Goal: Information Seeking & Learning: Learn about a topic

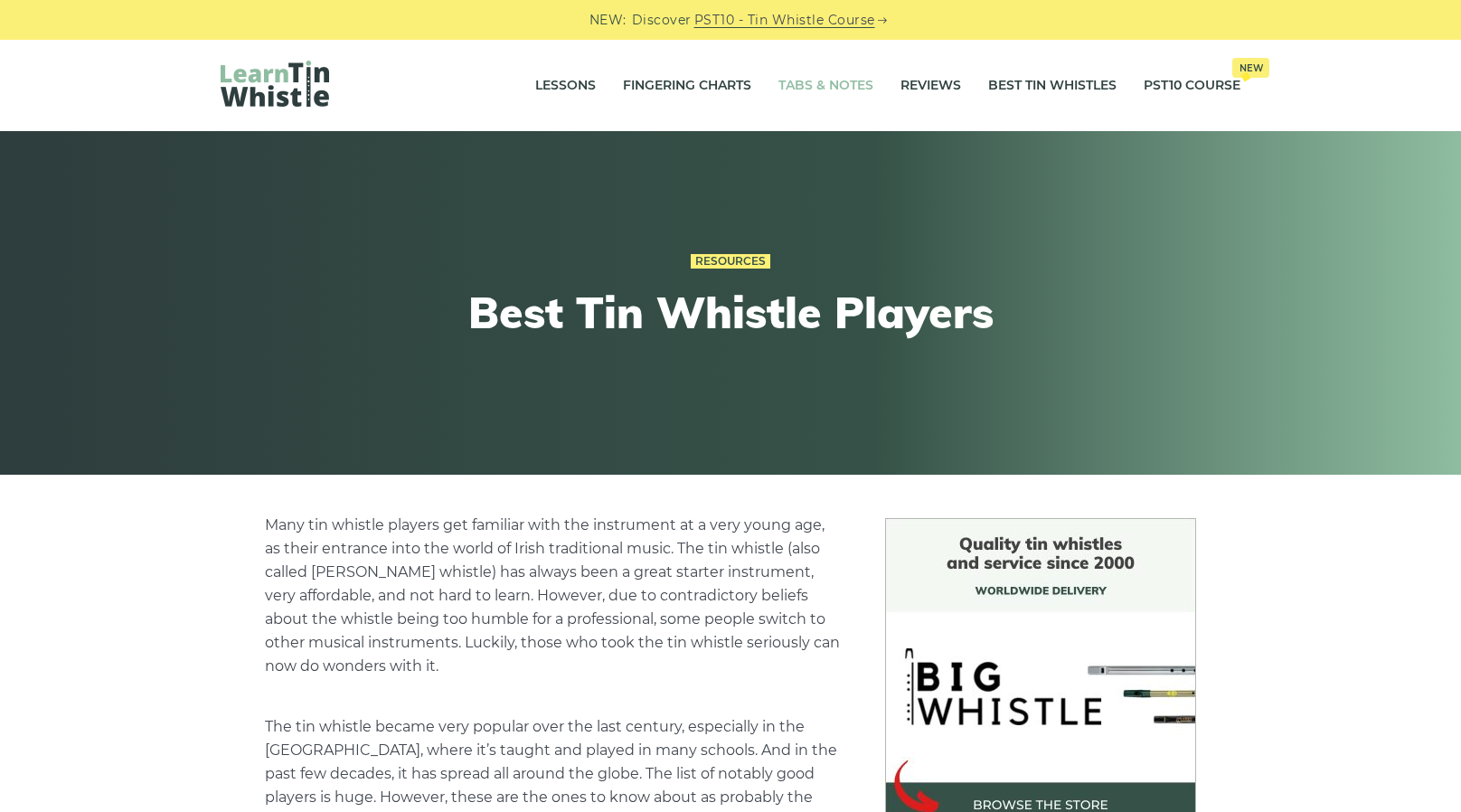
click at [796, 90] on link "Tabs & Notes" at bounding box center [826, 86] width 95 height 45
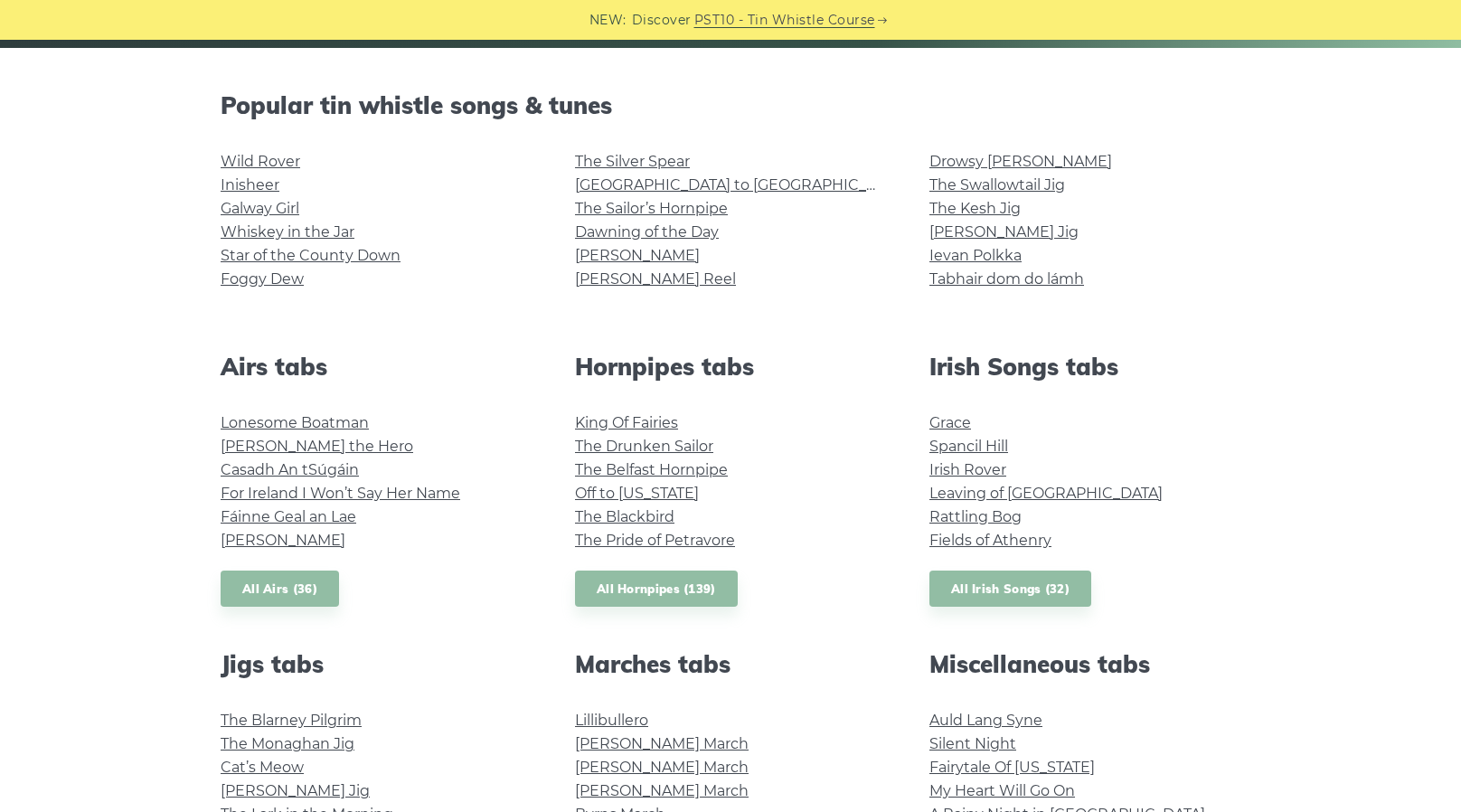
scroll to position [406, 0]
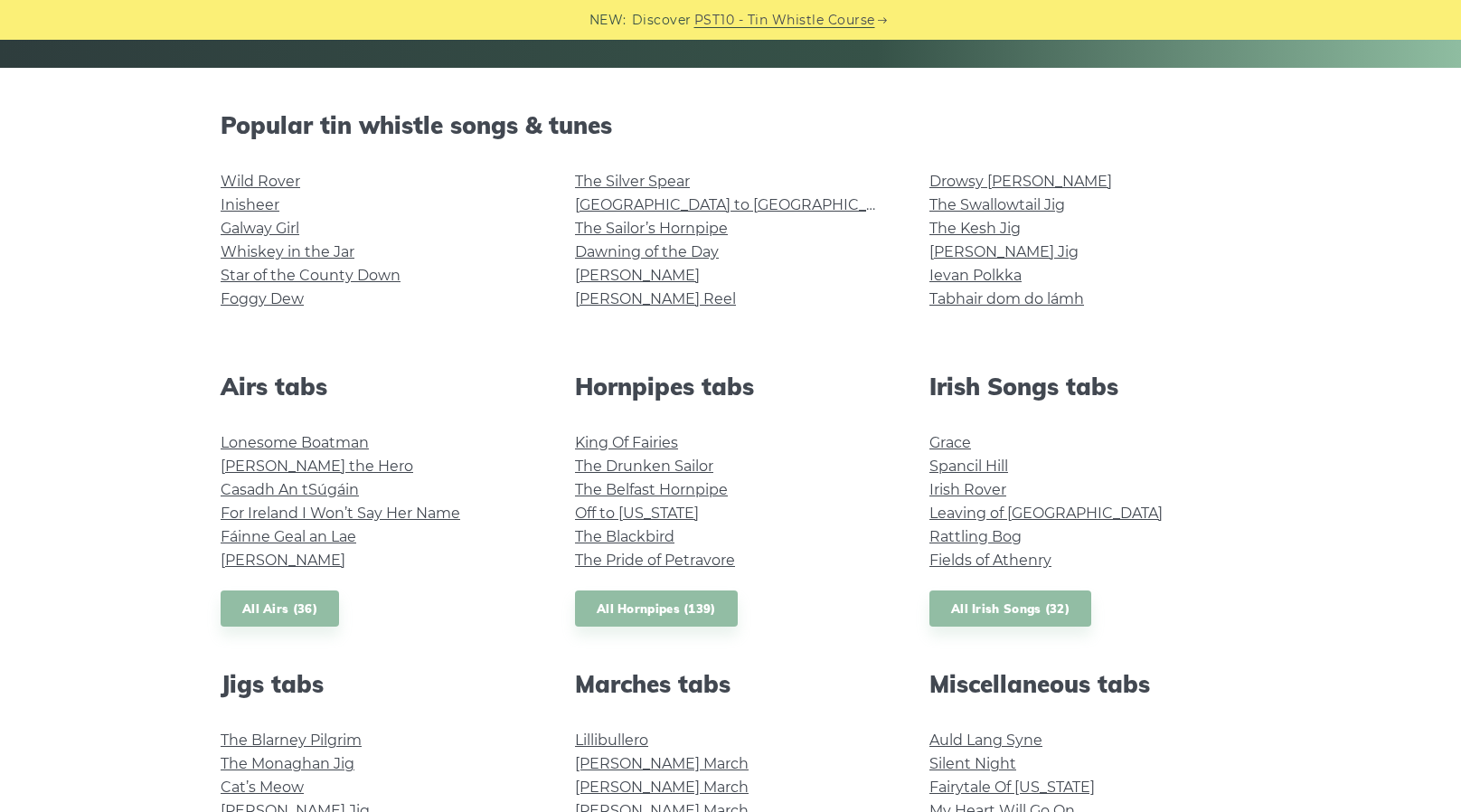
click at [417, 113] on h2 "Popular tin whistle songs & tunes" at bounding box center [730, 125] width 1020 height 28
drag, startPoint x: 417, startPoint y: 113, endPoint x: 833, endPoint y: 141, distance: 416.9
click at [833, 141] on div "Popular tin whistle songs & tunes Wild Rover Inisheer Galway Girl Whiskey in th…" at bounding box center [730, 220] width 1063 height 218
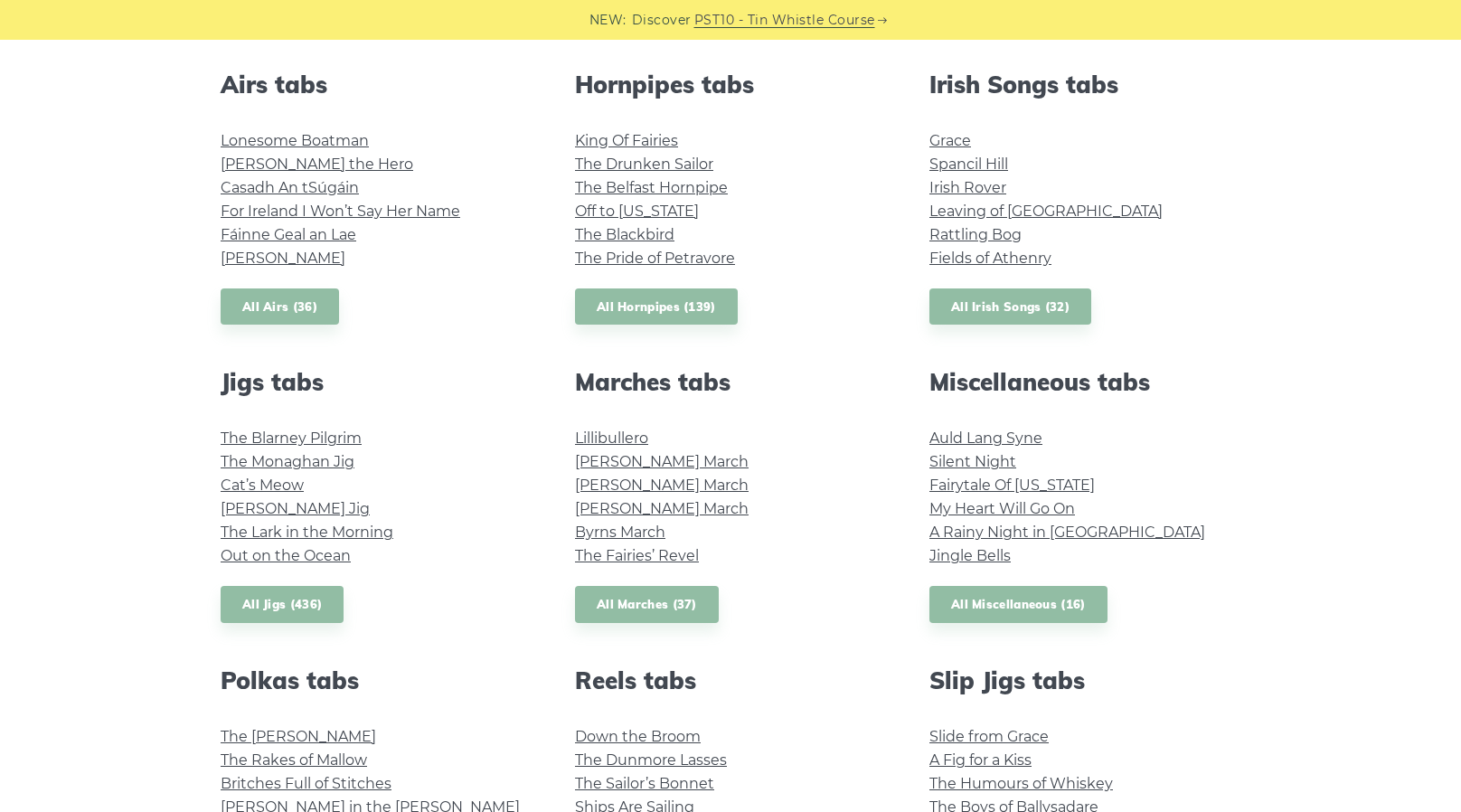
scroll to position [712, 0]
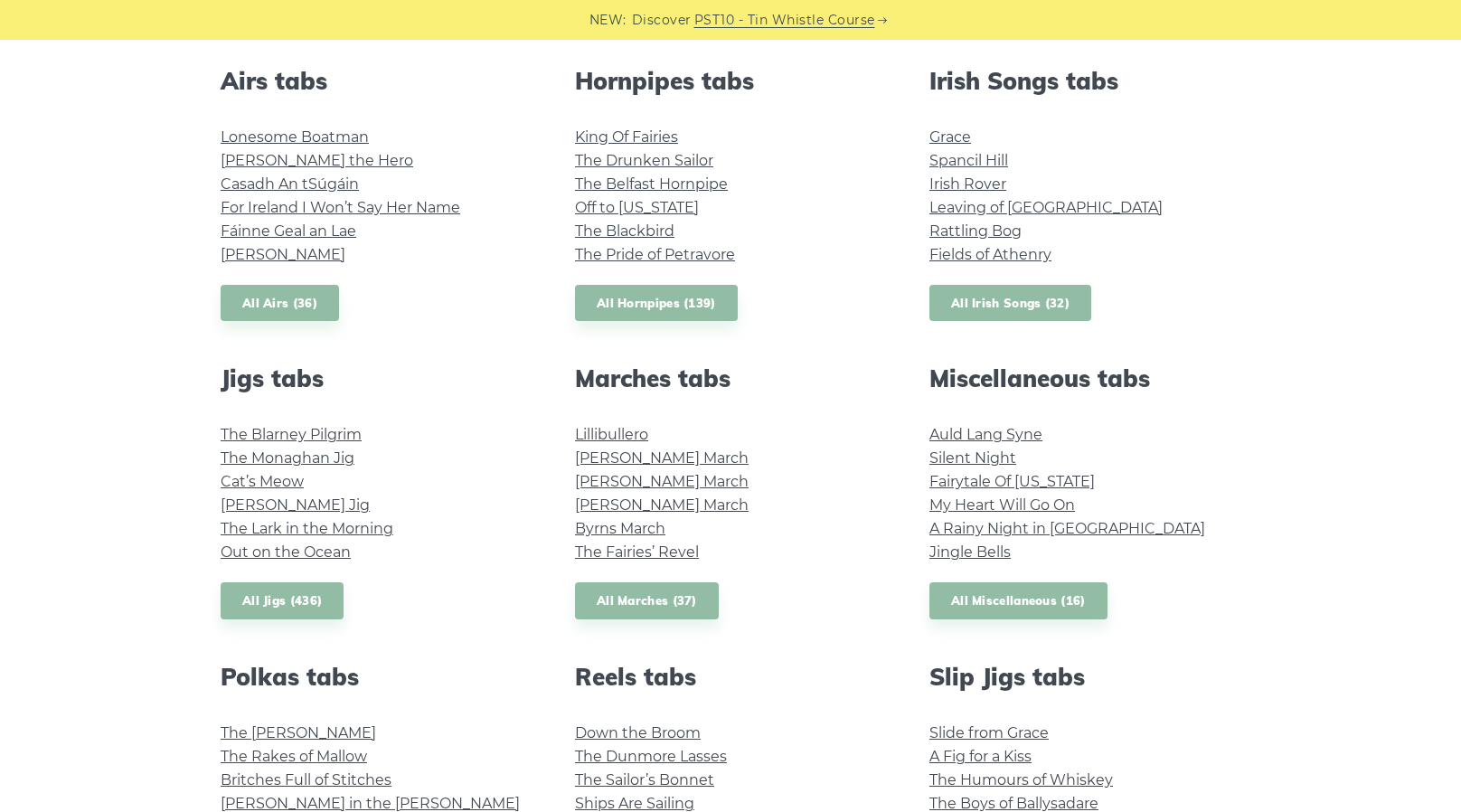
click at [982, 303] on link "All Irish Songs (32)" at bounding box center [1011, 304] width 162 height 37
click at [1067, 605] on link "All Miscellaneous (16)" at bounding box center [1019, 601] width 178 height 37
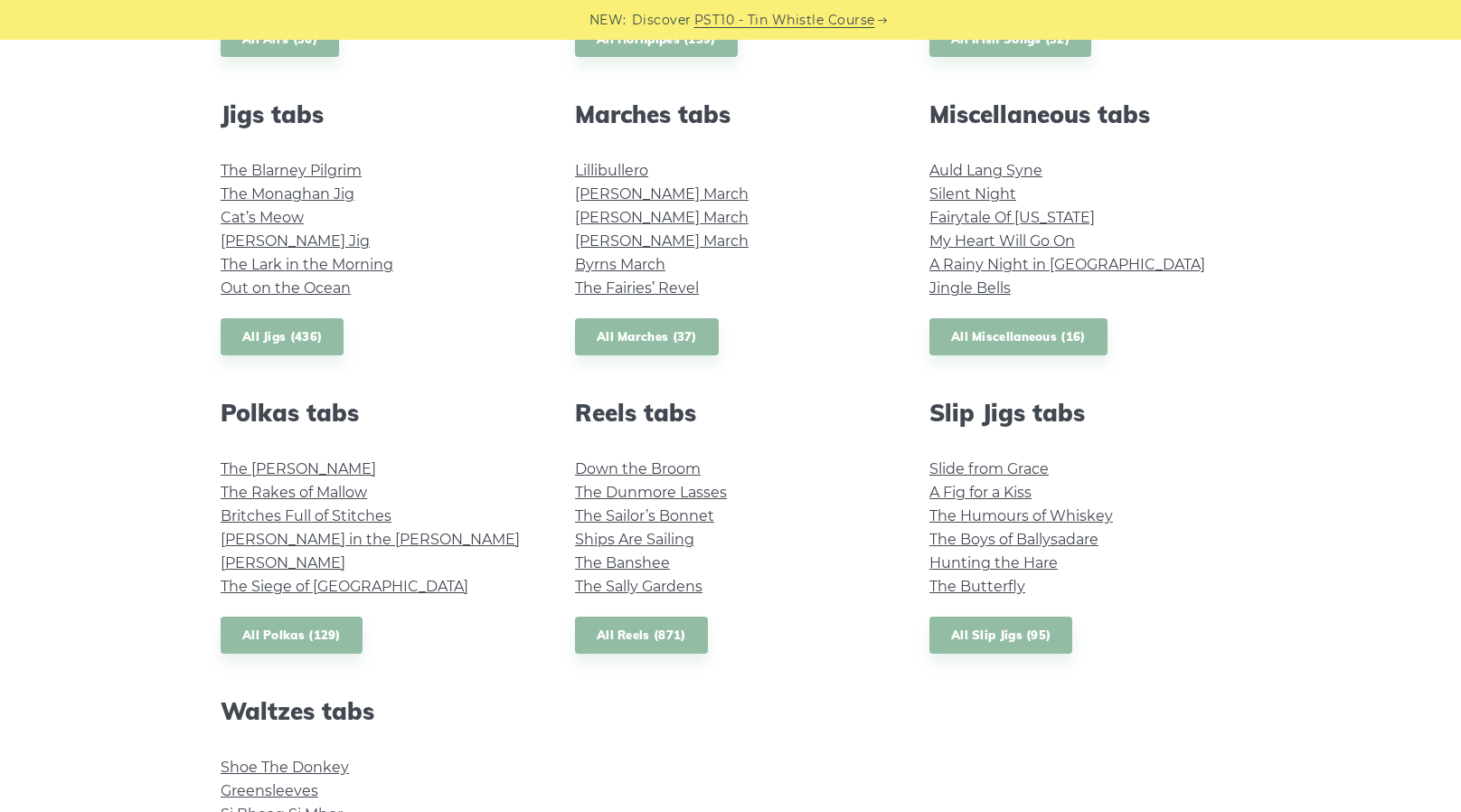
scroll to position [976, 0]
click at [662, 588] on link "The Sally Gardens" at bounding box center [639, 585] width 127 height 17
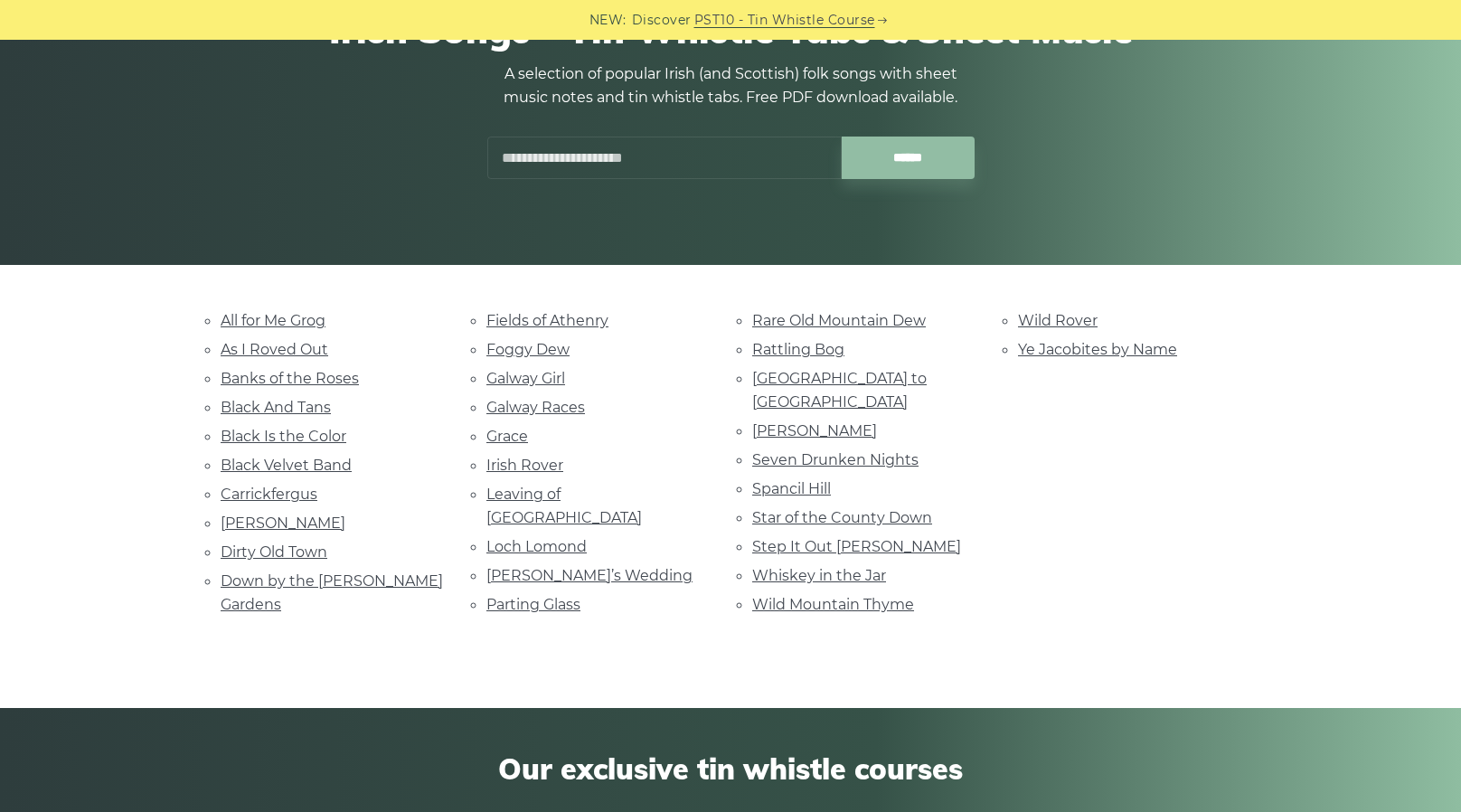
scroll to position [205, 0]
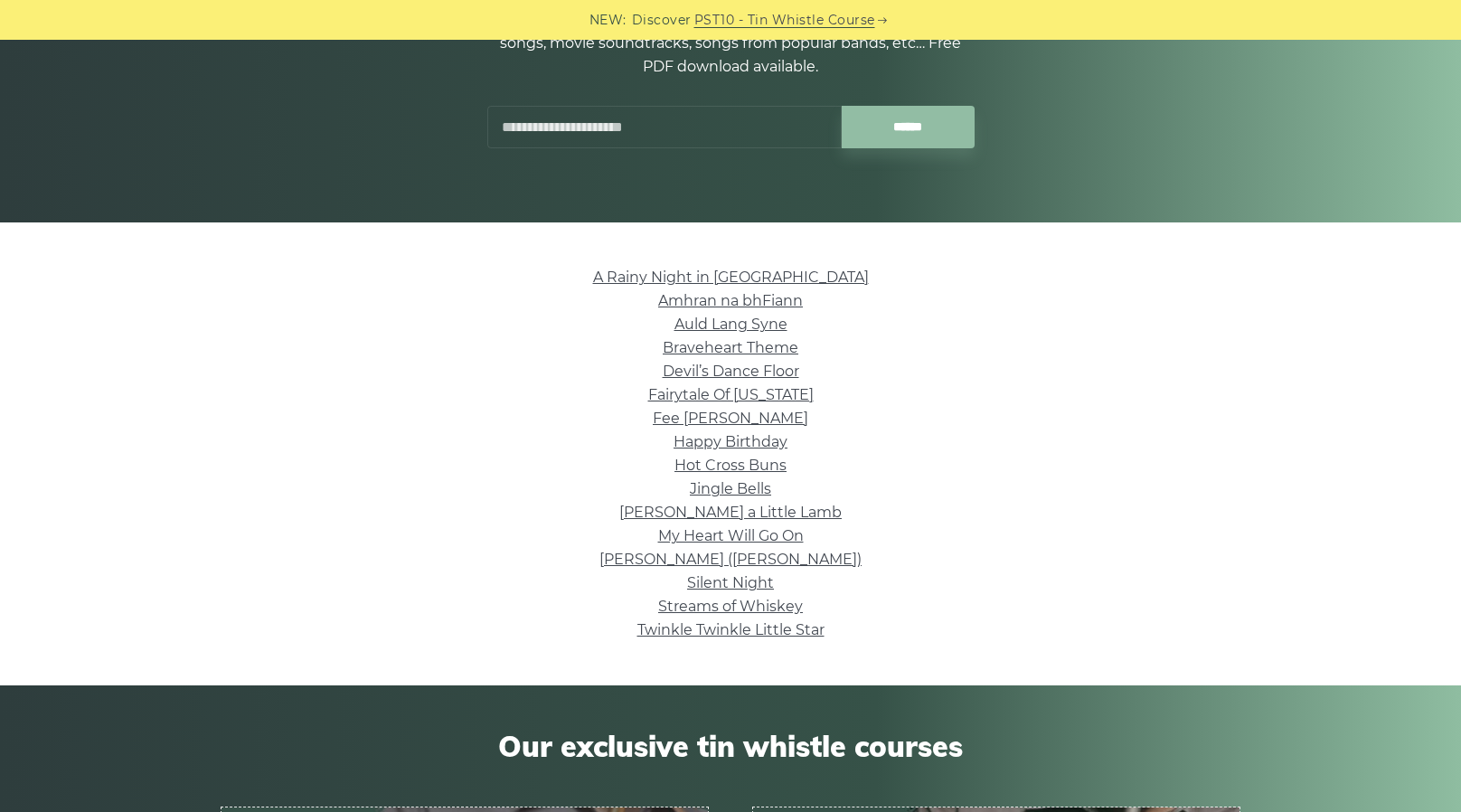
scroll to position [252, 0]
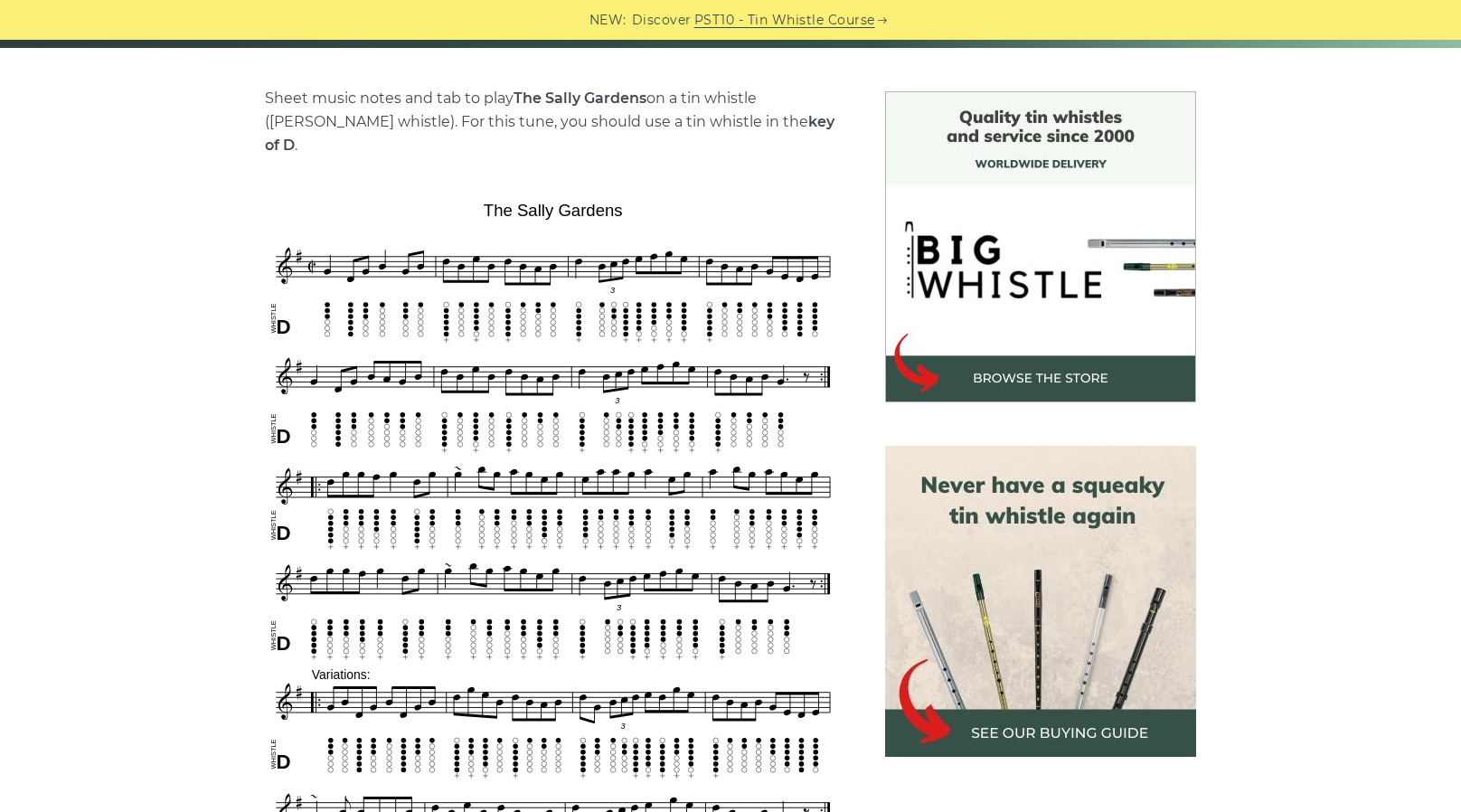
scroll to position [426, 0]
